Goal: Task Accomplishment & Management: Complete application form

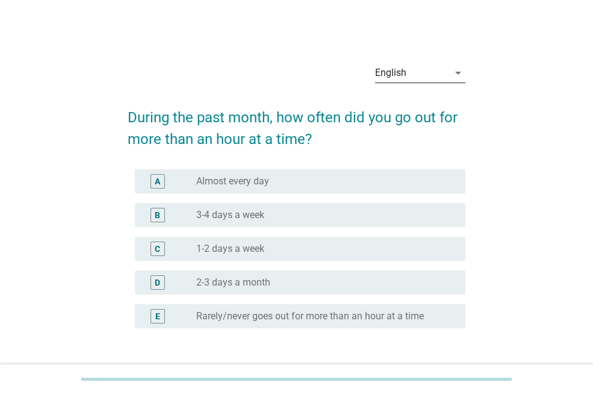
click at [397, 77] on div "English" at bounding box center [390, 72] width 31 height 11
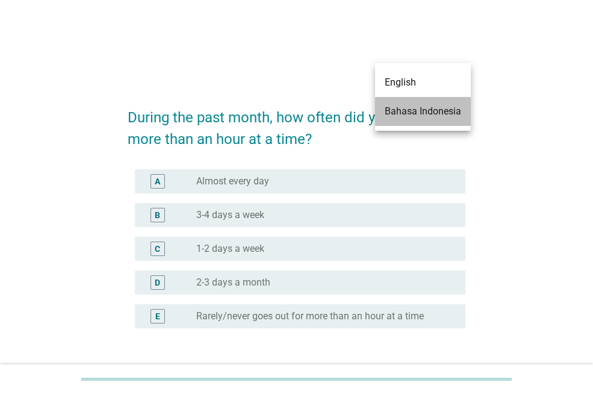
click at [405, 112] on div "Bahasa Indonesia" at bounding box center [423, 111] width 76 height 14
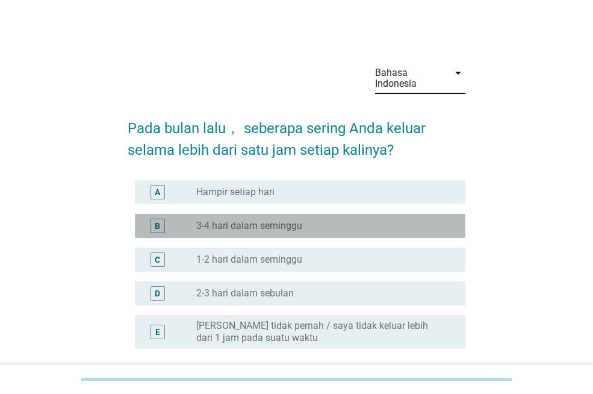
click at [321, 228] on div "radio_button_unchecked 3-4 hari dalam seminggu" at bounding box center [321, 226] width 250 height 12
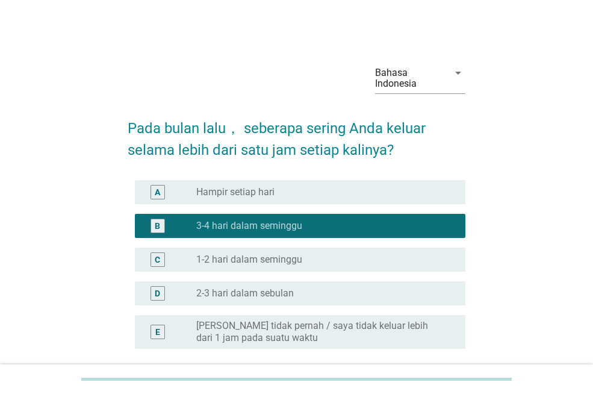
scroll to position [110, 0]
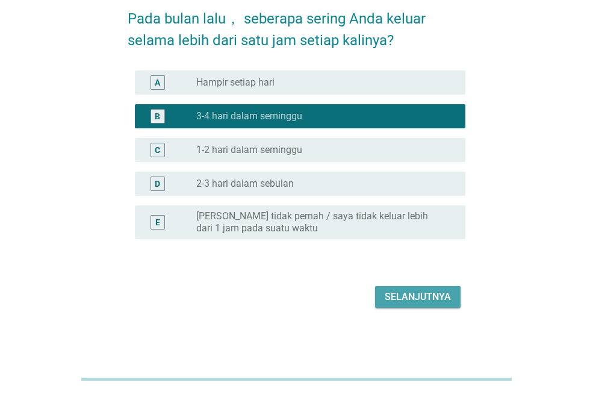
click at [388, 294] on div "Selanjutnya" at bounding box center [418, 297] width 66 height 14
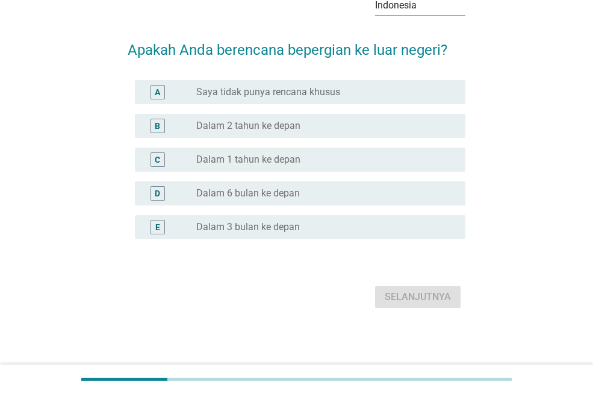
scroll to position [0, 0]
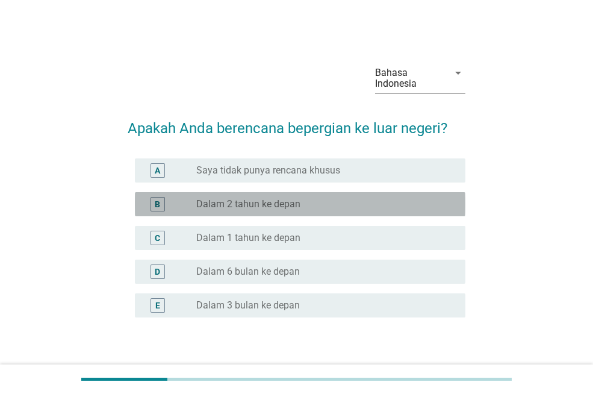
click at [327, 198] on div "radio_button_unchecked Dalam 2 tahun ke depan" at bounding box center [321, 204] width 250 height 12
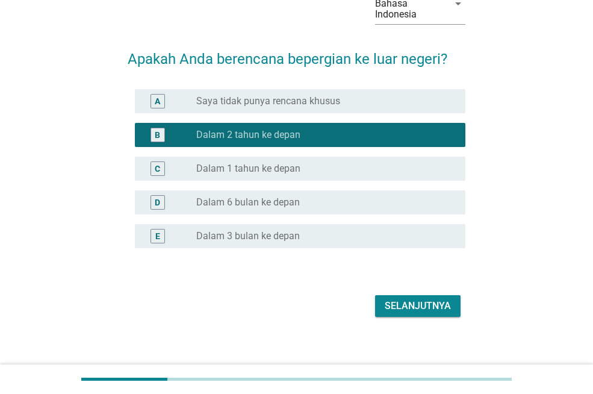
scroll to position [70, 0]
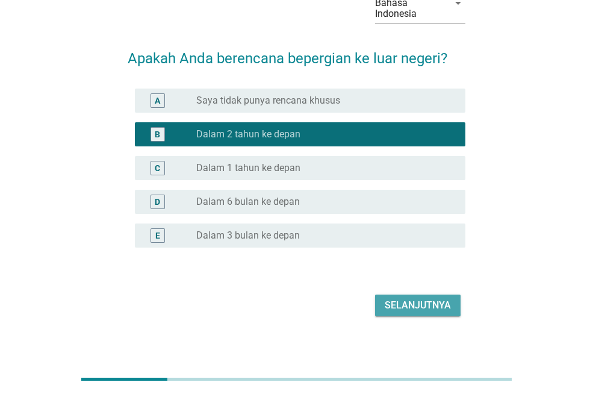
click at [431, 302] on div "Selanjutnya" at bounding box center [418, 305] width 66 height 14
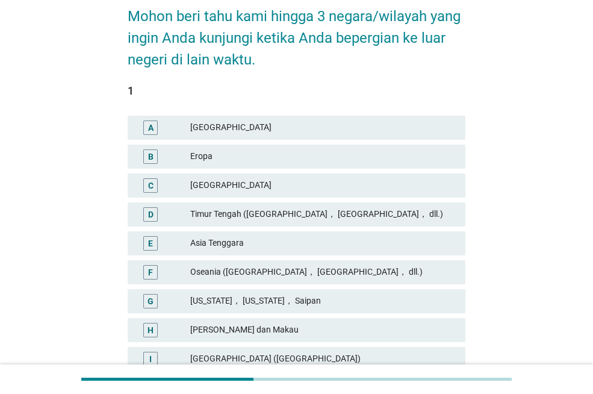
scroll to position [113, 0]
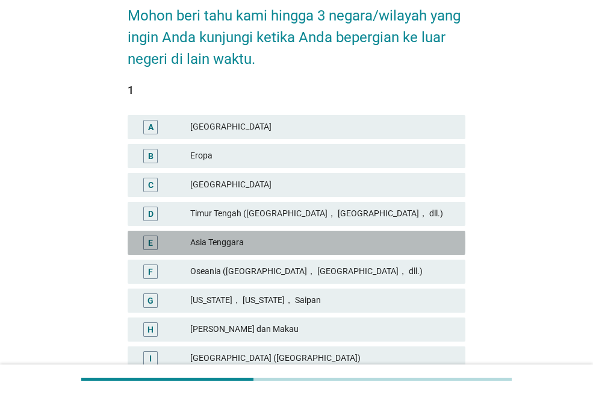
click at [284, 241] on div "Asia Tenggara" at bounding box center [323, 242] width 266 height 14
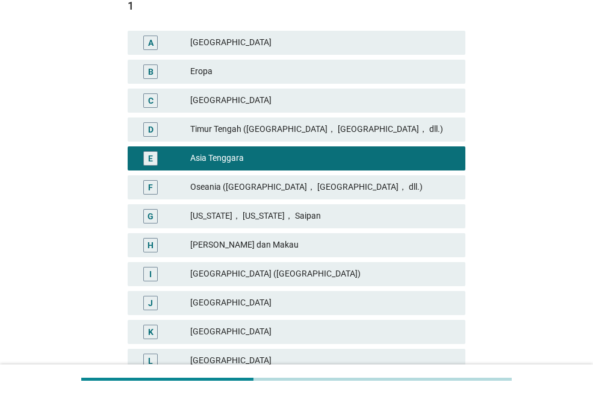
scroll to position [187, 0]
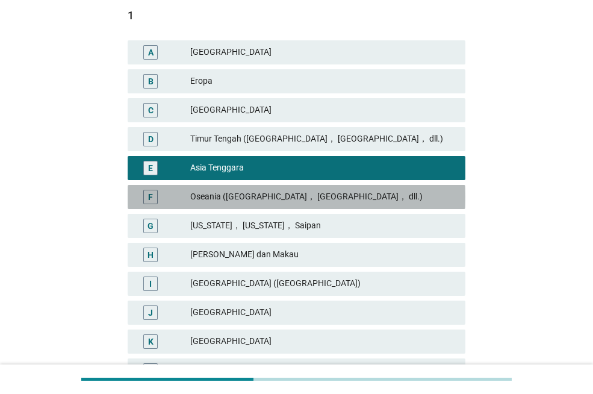
click at [277, 198] on div "Oseania ([GEOGRAPHIC_DATA]， [GEOGRAPHIC_DATA]， dll.)" at bounding box center [323, 197] width 266 height 14
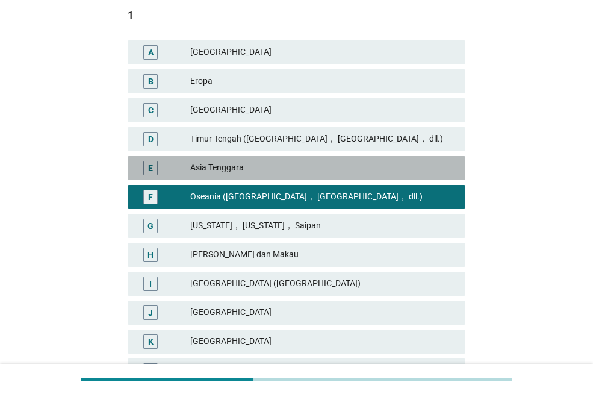
click at [232, 170] on div "Asia Tenggara" at bounding box center [323, 168] width 266 height 14
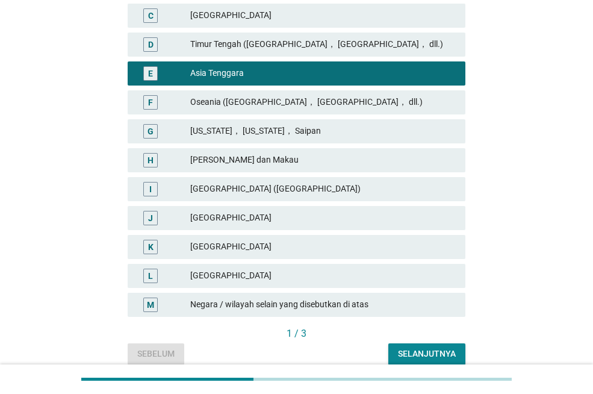
scroll to position [335, 0]
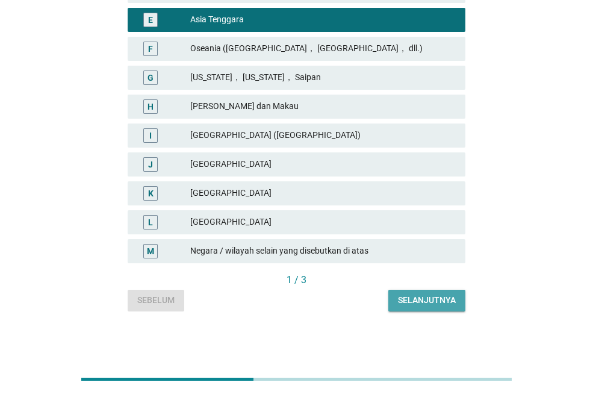
click at [438, 304] on div "Selanjutnya" at bounding box center [427, 300] width 58 height 13
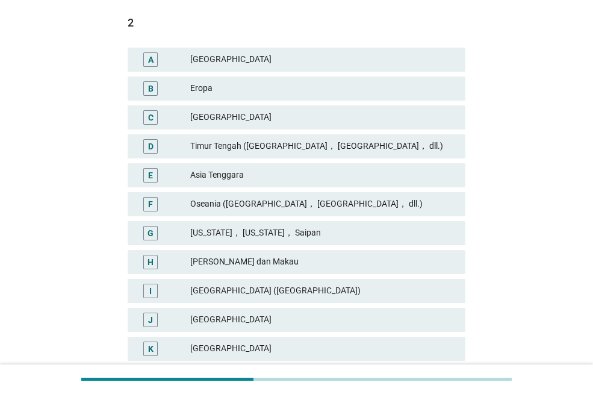
scroll to position [183, 0]
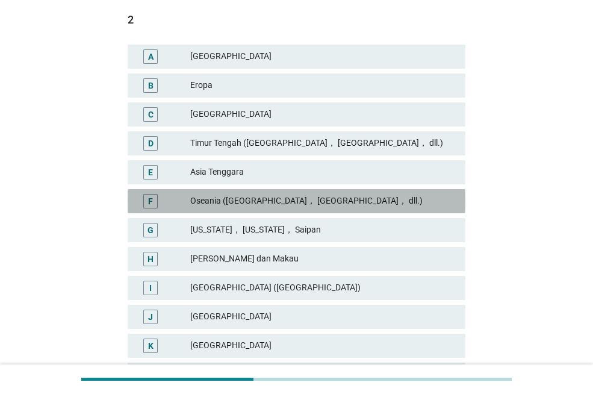
click at [252, 199] on div "Oseania ([GEOGRAPHIC_DATA]， [GEOGRAPHIC_DATA]， dll.)" at bounding box center [323, 201] width 266 height 14
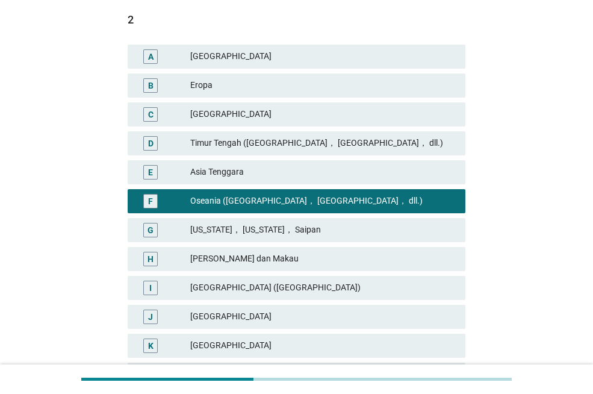
scroll to position [335, 0]
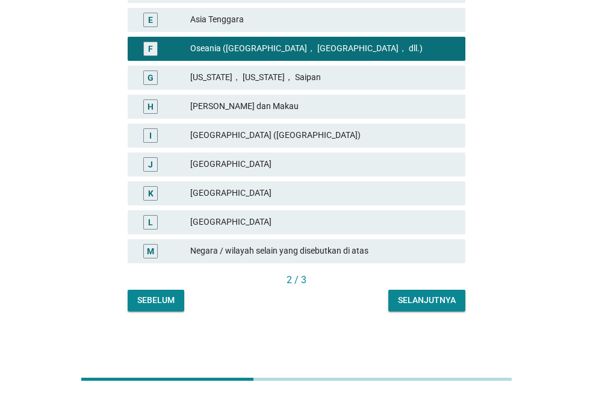
click at [435, 301] on div "Selanjutnya" at bounding box center [427, 300] width 58 height 13
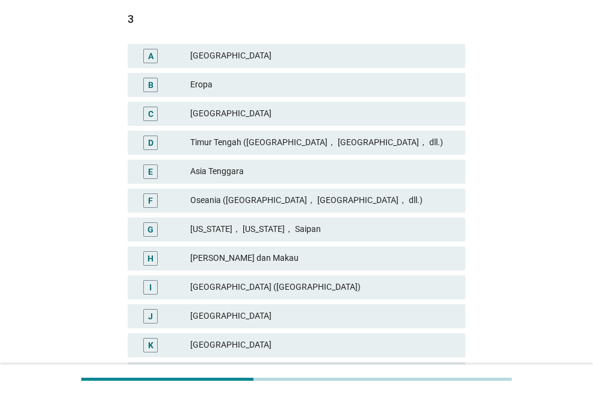
scroll to position [210, 0]
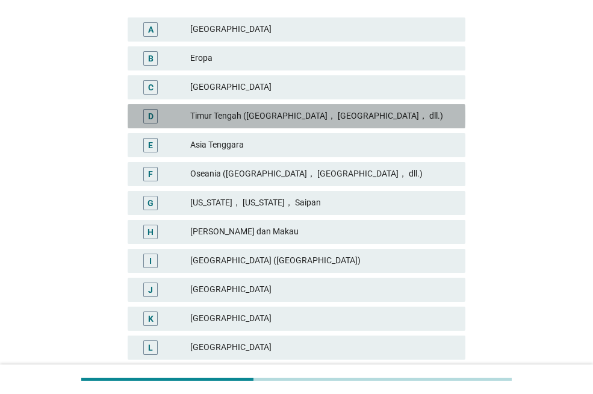
click at [369, 122] on div "Timur Tengah ([GEOGRAPHIC_DATA]， [GEOGRAPHIC_DATA]， dll.)" at bounding box center [323, 116] width 266 height 14
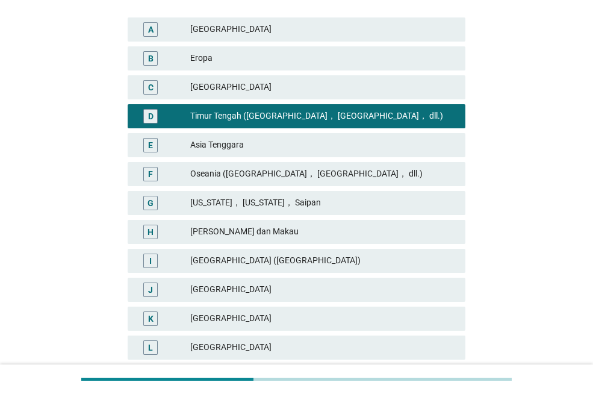
scroll to position [335, 0]
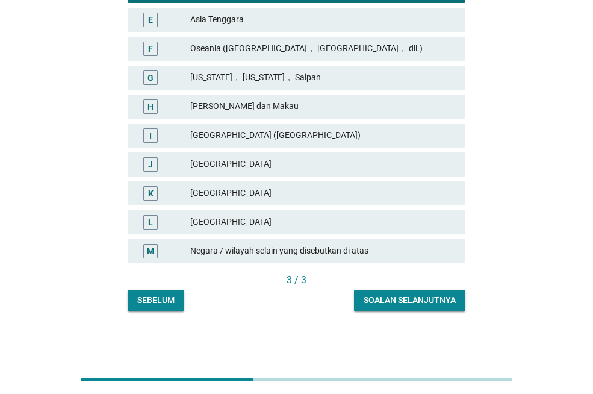
click at [429, 308] on button "Soalan selanjutnya" at bounding box center [409, 301] width 111 height 22
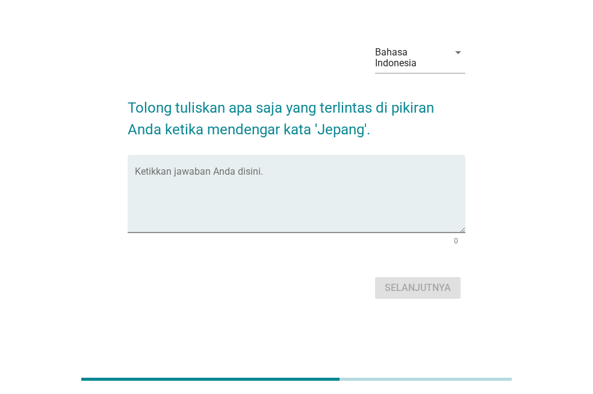
scroll to position [0, 0]
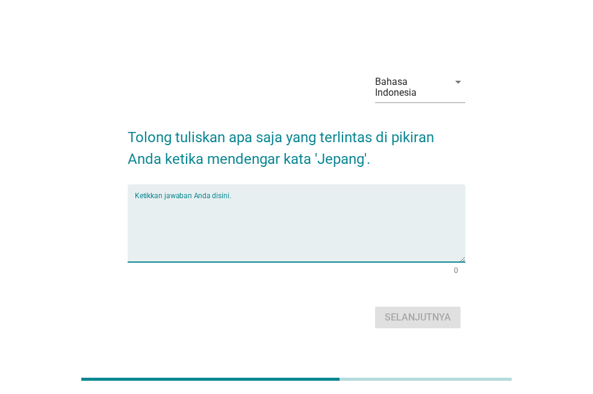
click at [341, 255] on textarea "Ketikkan jawaban Anda disini." at bounding box center [300, 230] width 331 height 63
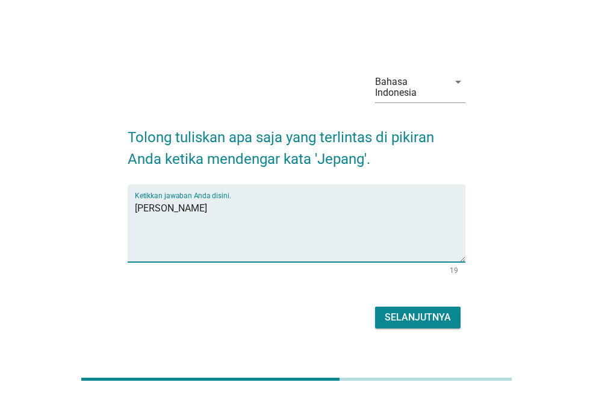
type textarea "[PERSON_NAME]"
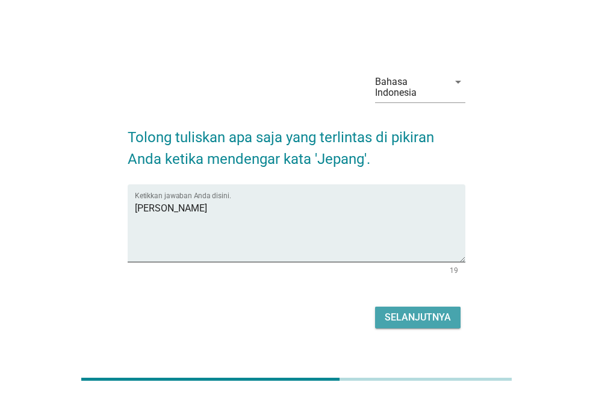
click at [441, 317] on div "Selanjutnya" at bounding box center [418, 317] width 66 height 14
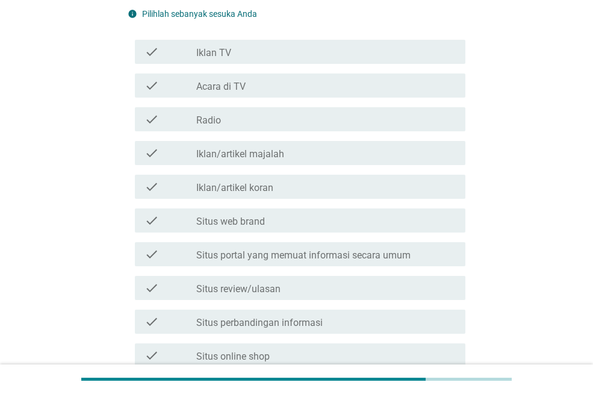
scroll to position [190, 0]
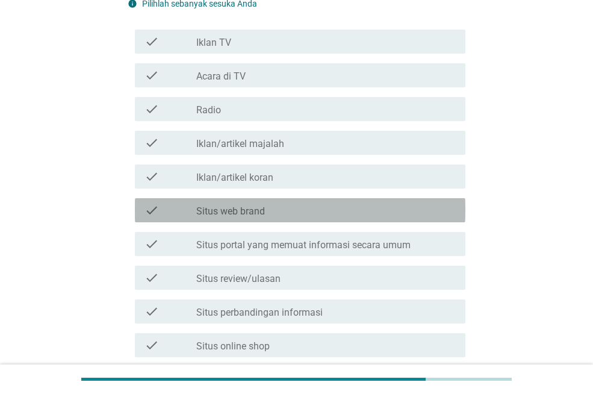
click at [301, 205] on div "check_box_outline_blank Situs web brand" at bounding box center [326, 210] width 260 height 14
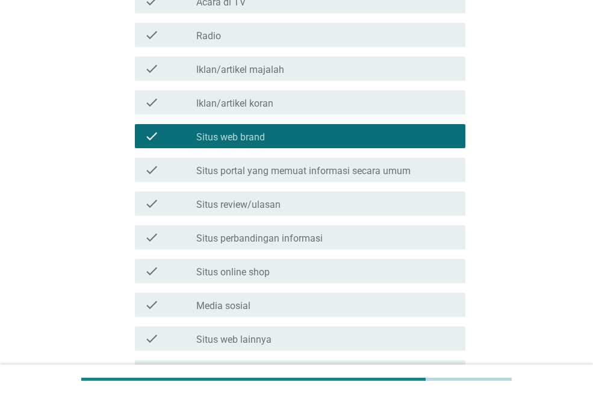
scroll to position [290, 0]
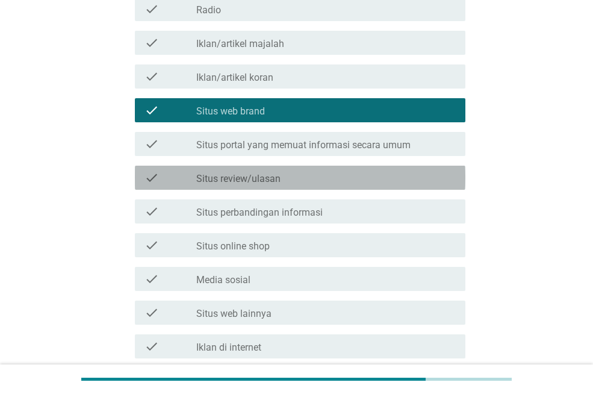
click at [261, 178] on label "Situs review/ulasan" at bounding box center [238, 179] width 84 height 12
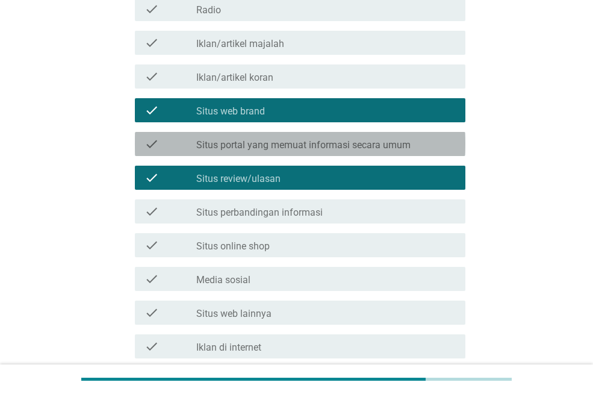
click at [249, 152] on div "check check_box_outline_blank Situs portal yang memuat informasi secara umum" at bounding box center [300, 144] width 331 height 24
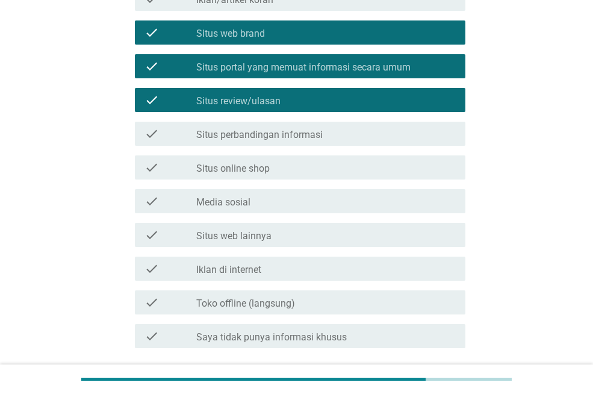
scroll to position [370, 0]
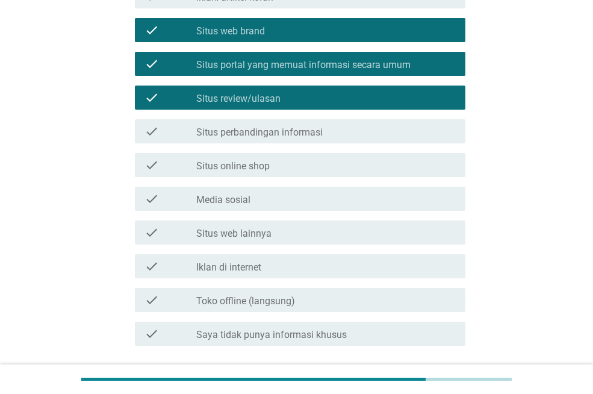
click at [228, 202] on label "Media sosial" at bounding box center [223, 200] width 54 height 12
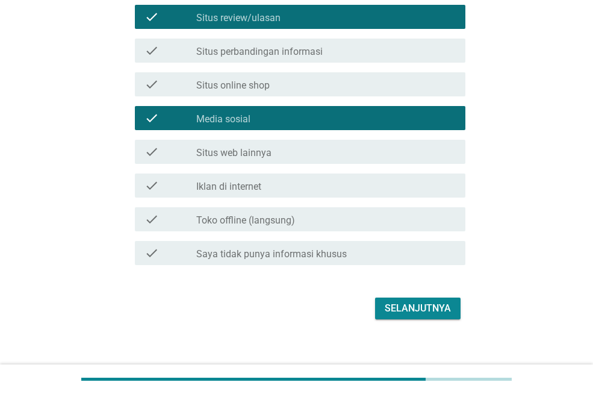
scroll to position [462, 0]
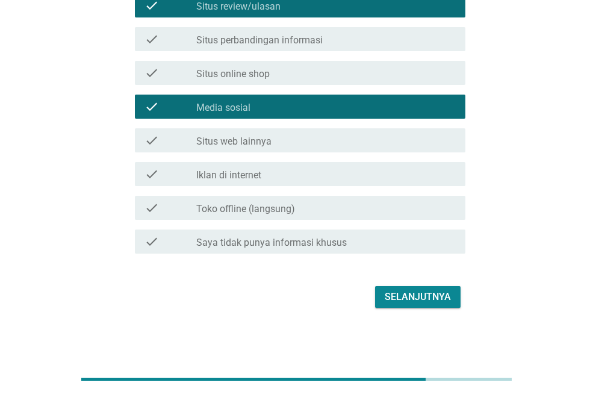
click at [225, 172] on label "Iklan di internet" at bounding box center [228, 175] width 65 height 12
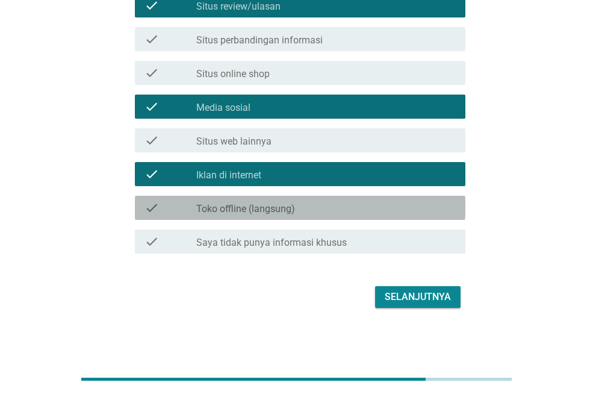
click at [248, 209] on label "Toko offline (langsung)" at bounding box center [245, 209] width 99 height 12
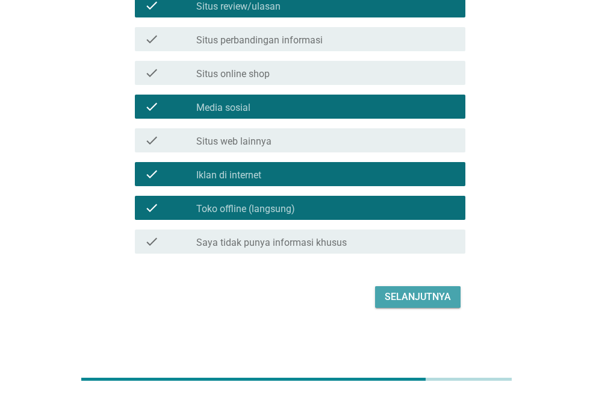
click at [399, 306] on button "Selanjutnya" at bounding box center [418, 297] width 86 height 22
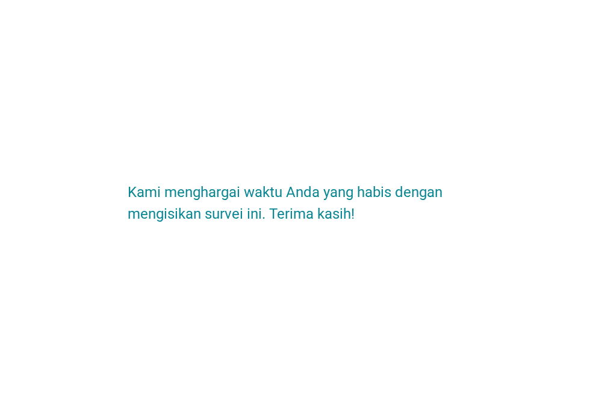
scroll to position [0, 0]
